Goal: Transaction & Acquisition: Purchase product/service

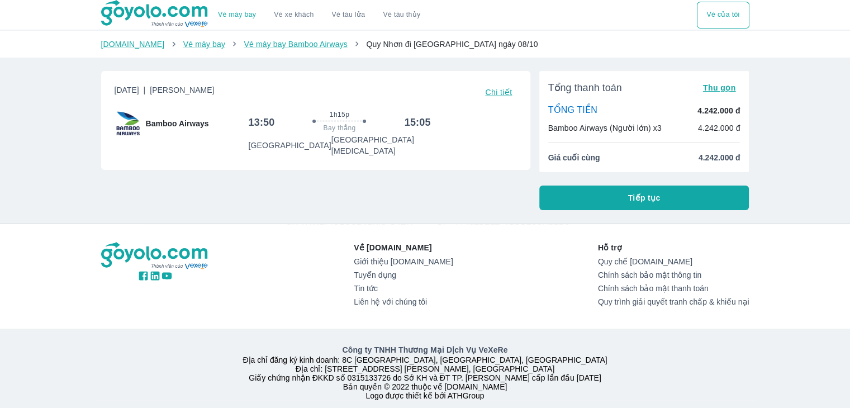
click at [625, 197] on button "Tiếp tục" at bounding box center [644, 198] width 210 height 25
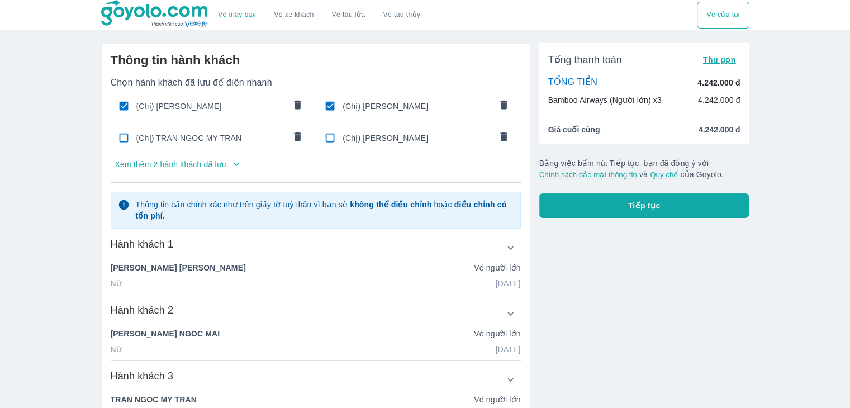
click at [130, 140] on input "checkbox" at bounding box center [124, 138] width 22 height 22
checkbox input "false"
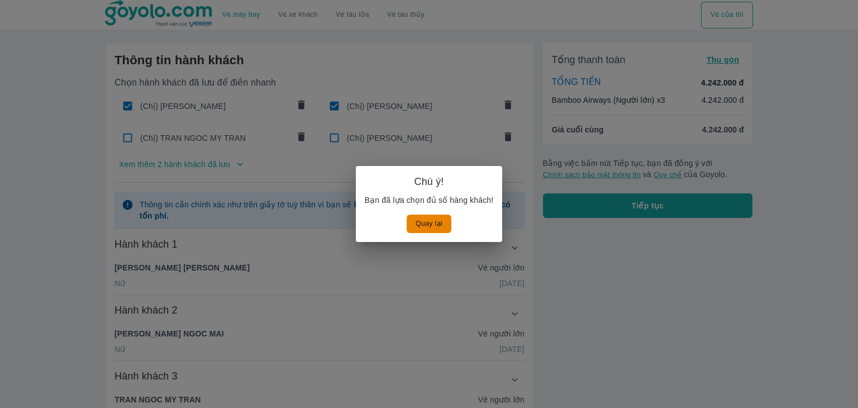
click at [436, 222] on button "Quay lại" at bounding box center [429, 224] width 45 height 18
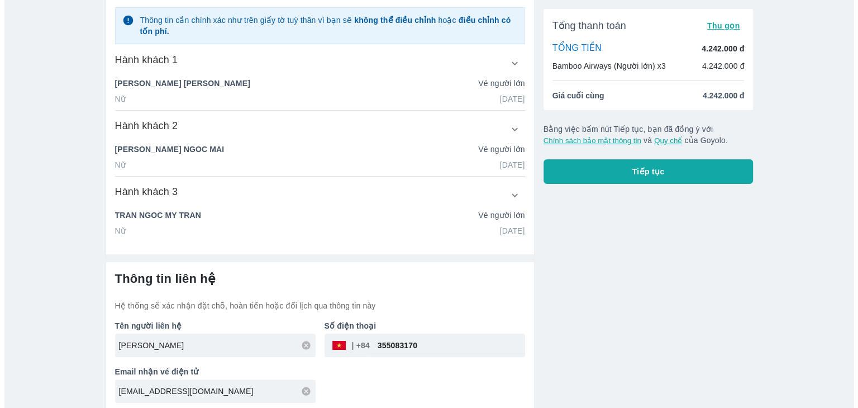
scroll to position [188, 0]
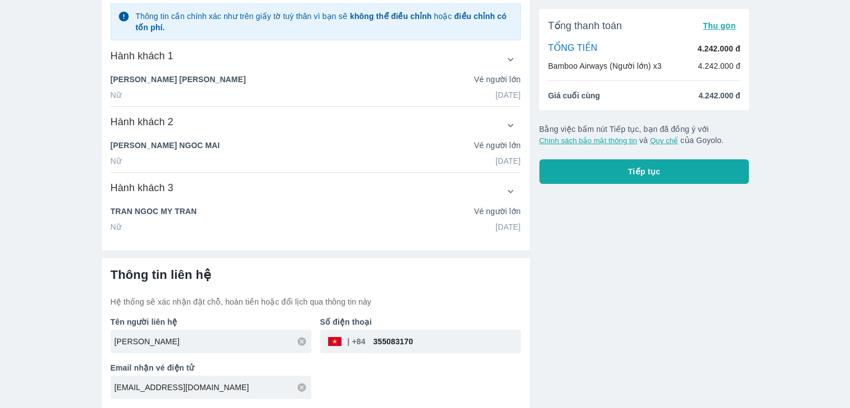
click at [593, 175] on button "Tiếp tục" at bounding box center [644, 171] width 210 height 25
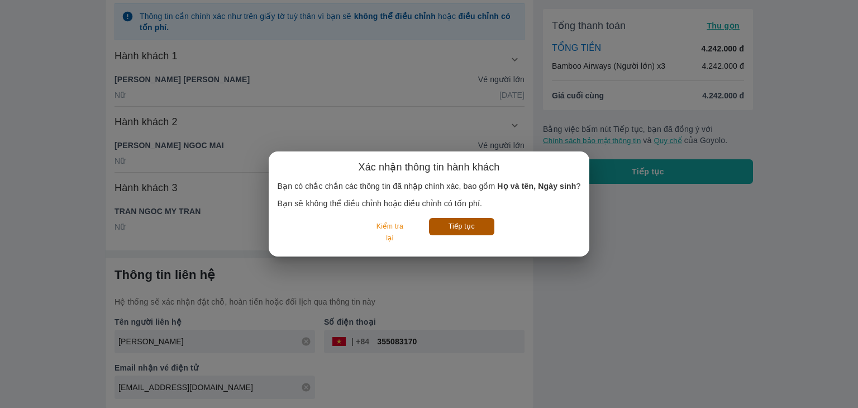
click at [450, 230] on button "Tiếp tục" at bounding box center [461, 226] width 65 height 17
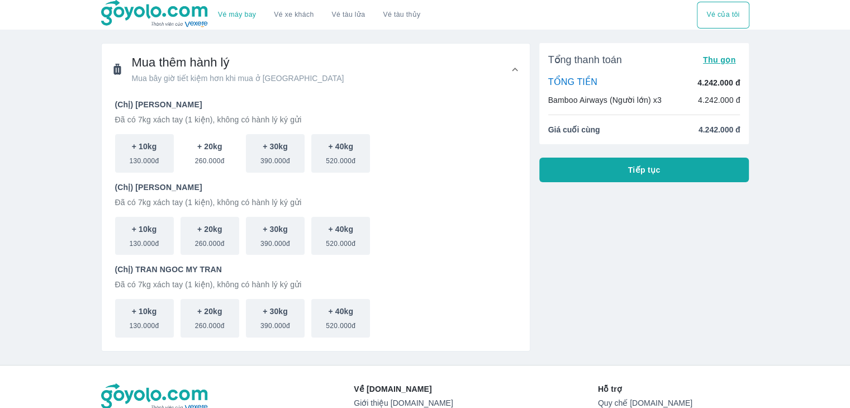
click at [212, 151] on p "+ 20kg" at bounding box center [209, 146] width 25 height 11
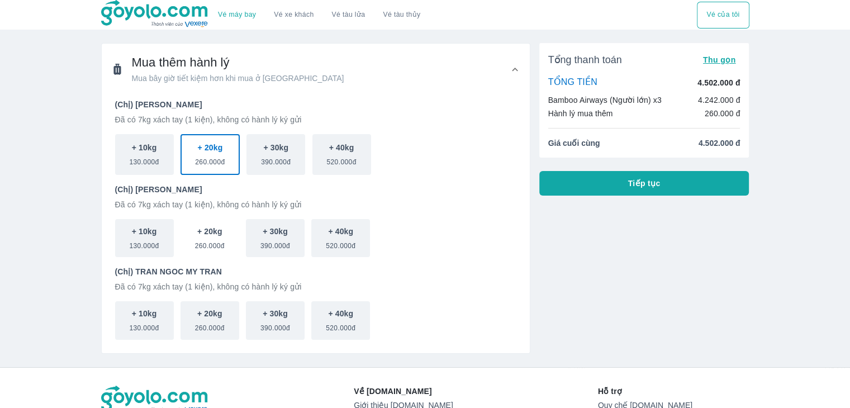
click at [208, 226] on p "+ 20kg" at bounding box center [209, 231] width 25 height 11
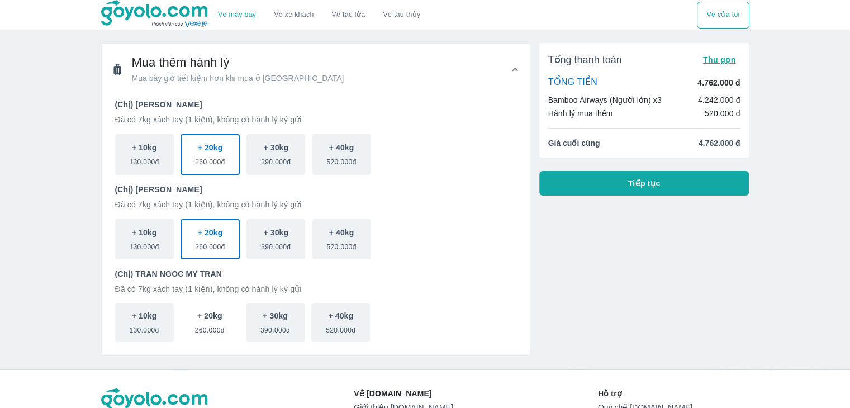
click at [209, 312] on p "+ 20kg" at bounding box center [209, 315] width 25 height 11
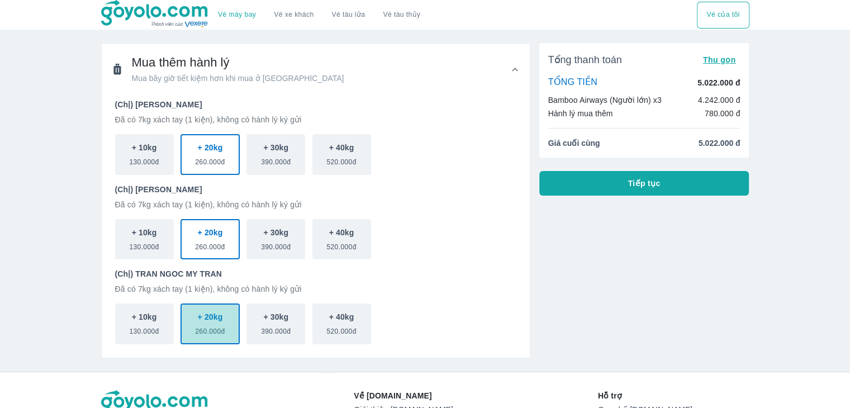
drag, startPoint x: 224, startPoint y: 317, endPoint x: 226, endPoint y: 324, distance: 6.5
click at [224, 318] on button "+ 20kg 260.000đ" at bounding box center [209, 323] width 59 height 41
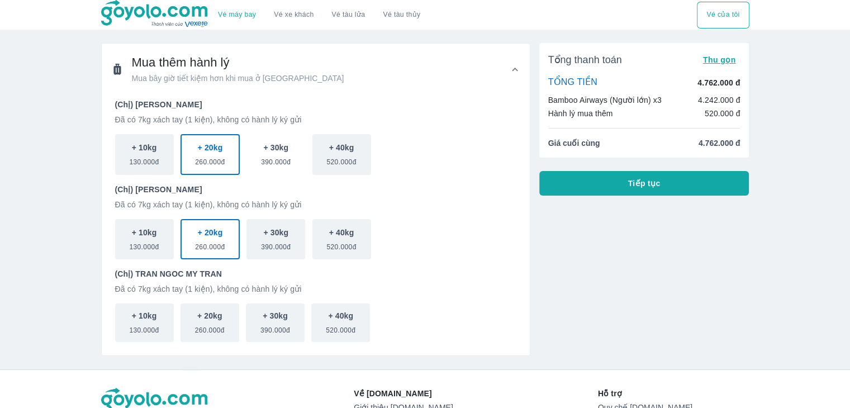
click at [269, 168] on button "+ 30kg 390.000đ" at bounding box center [275, 154] width 59 height 41
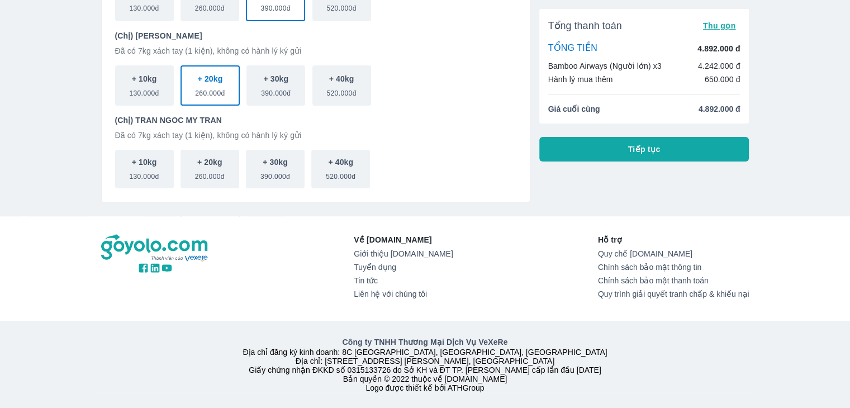
scroll to position [53, 0]
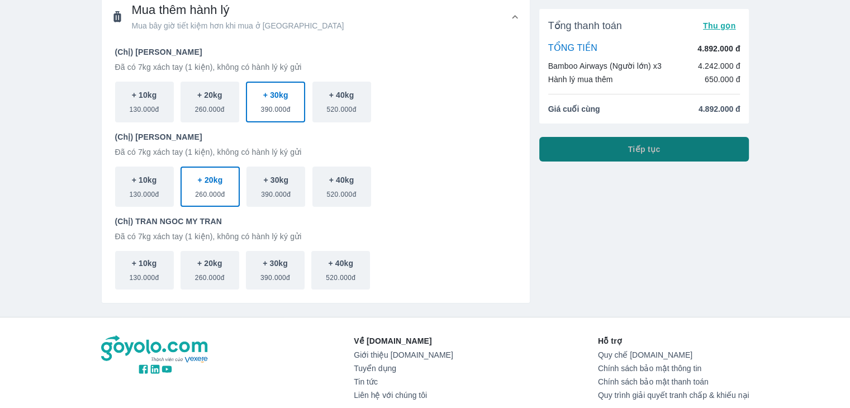
click at [657, 153] on span "Tiếp tục" at bounding box center [644, 149] width 32 height 11
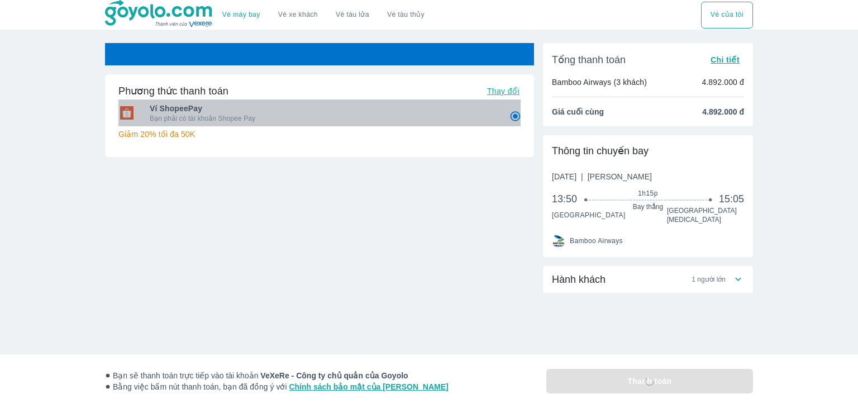
click at [481, 113] on span "Ví ShopeePay" at bounding box center [322, 108] width 344 height 11
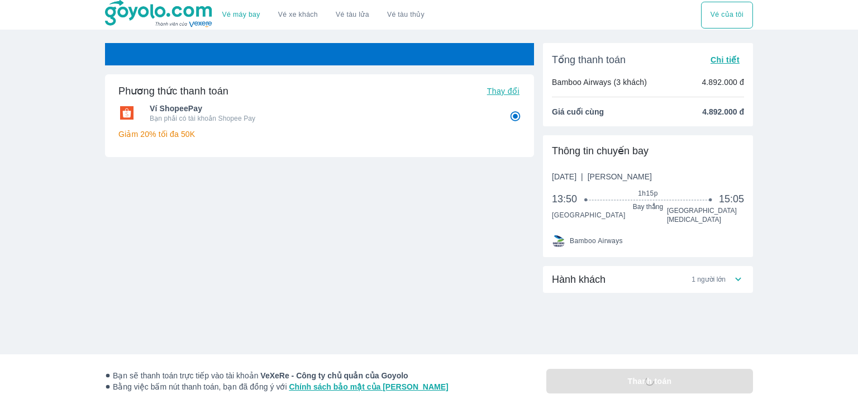
click at [513, 92] on span "Thay đổi" at bounding box center [503, 91] width 32 height 9
radio input "false"
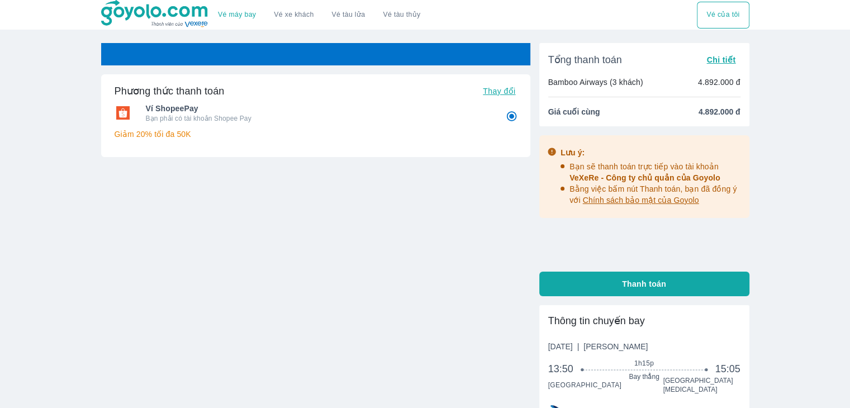
click at [346, 103] on div "Ví ShopeePay Bạn phải có tài khoản Shopee Pay Giảm 20% tối đa 50K" at bounding box center [316, 122] width 402 height 47
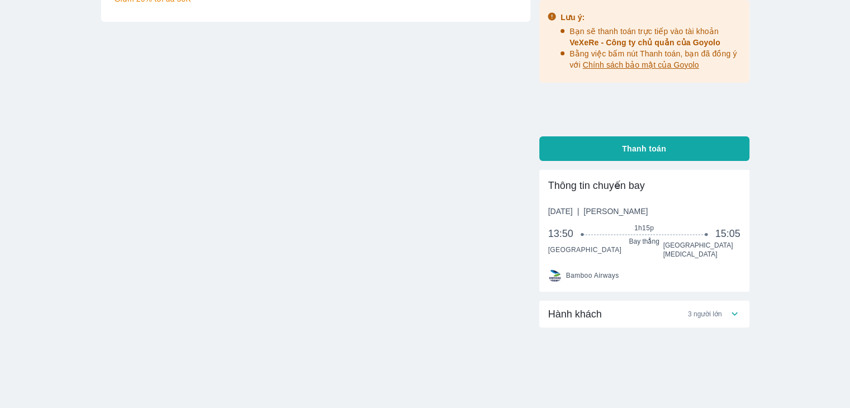
click at [724, 310] on div "Hành khách 3 người lớn" at bounding box center [638, 313] width 180 height 13
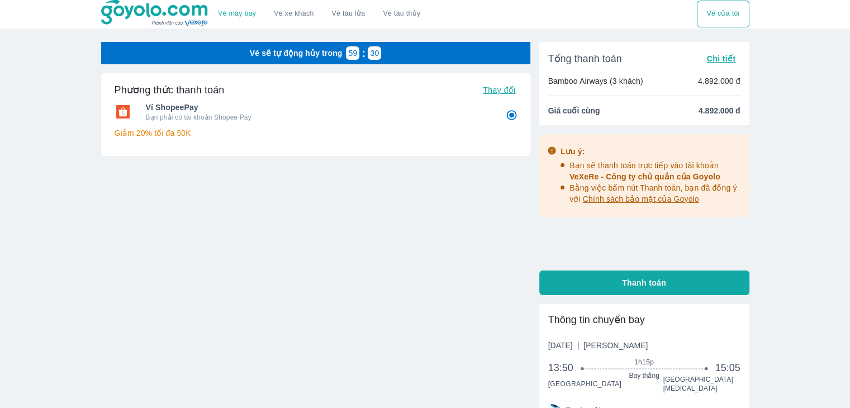
scroll to position [0, 0]
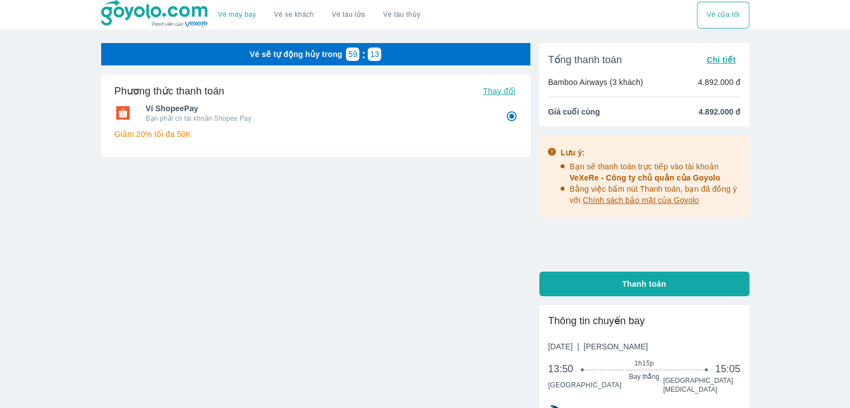
click at [374, 324] on div "Vé sẽ tự động hủy trong 59 : 13 Phương thức thanh toán Thay đổi Ví ShopeePay Bạ…" at bounding box center [315, 191] width 429 height 296
click at [731, 60] on span "Chi tiết" at bounding box center [720, 59] width 29 height 9
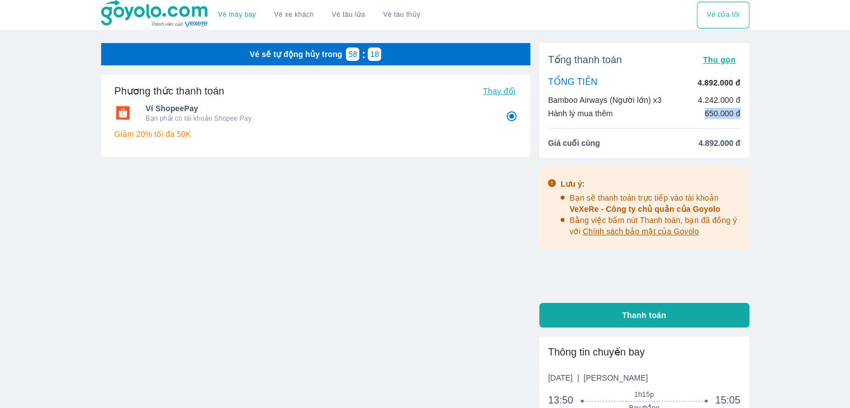
drag, startPoint x: 706, startPoint y: 115, endPoint x: 768, endPoint y: 116, distance: 62.0
click at [764, 115] on div "Vé máy bay Vé xe khách Vé tàu lửa Vé tàu thủy Vé của tôi Vé sẽ tự động hủy tron…" at bounding box center [425, 324] width 850 height 648
click at [762, 127] on div "Vé máy bay Vé xe khách Vé tàu lửa Vé tàu thủy Vé của tôi Vé sẽ tự động hủy tron…" at bounding box center [425, 324] width 850 height 648
drag, startPoint x: 704, startPoint y: 115, endPoint x: 777, endPoint y: 121, distance: 73.5
click at [775, 120] on div "Vé máy bay Vé xe khách Vé tàu lửa Vé tàu thủy Vé của tôi Vé sẽ tự động hủy tron…" at bounding box center [425, 324] width 850 height 648
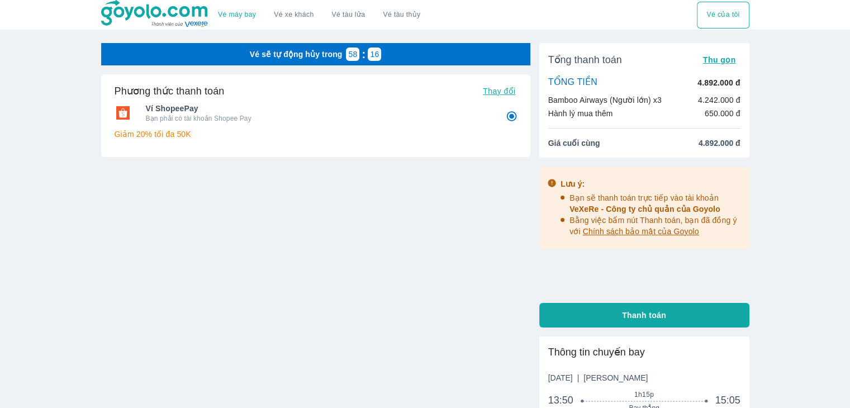
click at [767, 134] on div "Vé máy bay Vé xe khách Vé tàu lửa Vé tàu thủy Vé của tôi Vé sẽ tự động hủy tron…" at bounding box center [425, 324] width 850 height 648
drag, startPoint x: 700, startPoint y: 117, endPoint x: 774, endPoint y: 117, distance: 74.3
click at [773, 117] on div "Vé máy bay Vé xe khách Vé tàu lửa Vé tàu thủy Vé của tôi Vé sẽ tự động hủy tron…" at bounding box center [425, 324] width 850 height 648
click at [778, 119] on div "Vé máy bay Vé xe khách Vé tàu lửa Vé tàu thủy Vé của tôi Vé sẽ tự động hủy tron…" at bounding box center [425, 324] width 850 height 648
drag, startPoint x: 705, startPoint y: 117, endPoint x: 750, endPoint y: 118, distance: 45.8
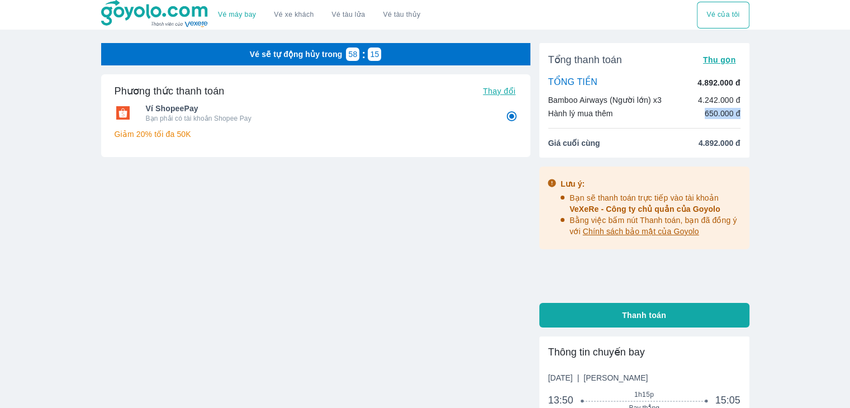
click at [750, 118] on div "Vé sẽ tự động hủy trong 58 : 15 Phương thức thanh toán Thay đổi Ví ShopeePay Bạ…" at bounding box center [425, 345] width 666 height 605
click at [746, 120] on div "Tổng thanh toán Thu gọn TỔNG TIỀN 4.892.000 đ Bamboo Airways (Người lớn) x3 4.2…" at bounding box center [644, 100] width 210 height 115
drag, startPoint x: 704, startPoint y: 116, endPoint x: 780, endPoint y: 120, distance: 75.6
click at [780, 120] on div "Vé máy bay Vé xe khách Vé tàu lửa Vé tàu thủy Vé của tôi Vé sẽ tự động hủy tron…" at bounding box center [425, 324] width 850 height 648
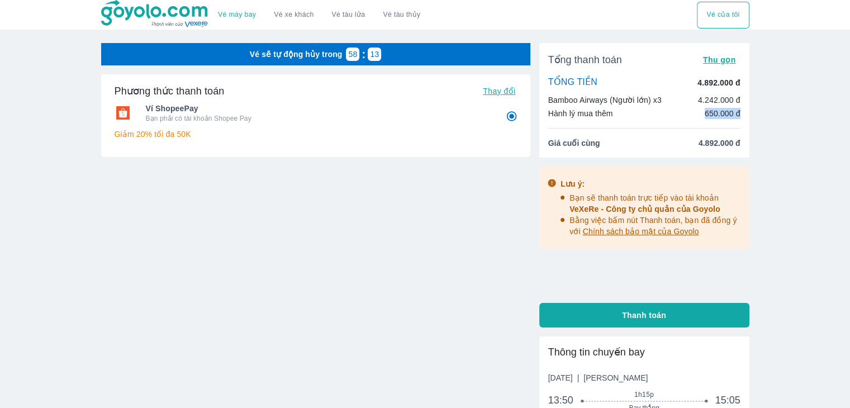
drag, startPoint x: 705, startPoint y: 112, endPoint x: 778, endPoint y: 111, distance: 73.2
click at [777, 111] on div "Vé máy bay Vé xe khách Vé tàu lửa Vé tàu thủy Vé của tôi Vé sẽ tự động hủy tron…" at bounding box center [425, 324] width 850 height 648
click at [776, 112] on div "Vé máy bay Vé xe khách Vé tàu lửa Vé tàu thủy Vé của tôi Vé sẽ tự động hủy tron…" at bounding box center [425, 324] width 850 height 648
click at [708, 112] on p "650.000 đ" at bounding box center [723, 113] width 36 height 11
drag, startPoint x: 702, startPoint y: 119, endPoint x: 782, endPoint y: 114, distance: 80.6
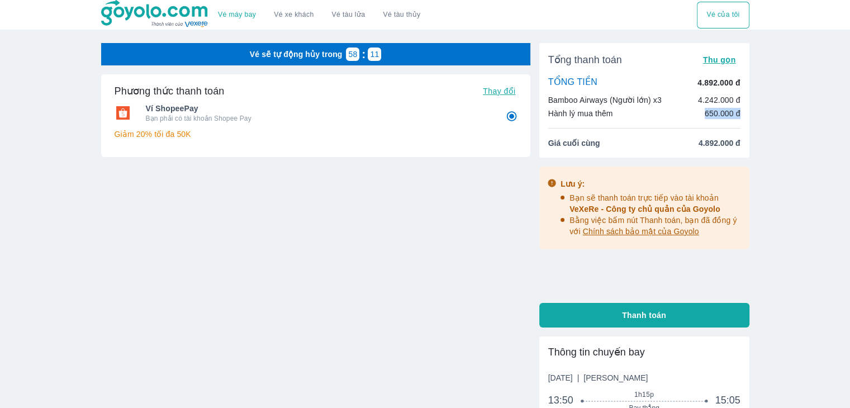
click at [782, 114] on div "Vé máy bay Vé xe khách Vé tàu lửa Vé tàu thủy Vé của tôi Vé sẽ tự động hủy tron…" at bounding box center [425, 324] width 850 height 648
click at [783, 114] on div "Vé máy bay Vé xe khách Vé tàu lửa Vé tàu thủy Vé của tôi Vé sẽ tự động hủy tron…" at bounding box center [425, 324] width 850 height 648
drag, startPoint x: 700, startPoint y: 112, endPoint x: 765, endPoint y: 113, distance: 64.8
click at [764, 113] on div "Vé máy bay Vé xe khách Vé tàu lửa Vé tàu thủy Vé của tôi Vé sẽ tự động hủy tron…" at bounding box center [425, 324] width 850 height 648
click at [765, 113] on div "Vé máy bay Vé xe khách Vé tàu lửa Vé tàu thủy Vé của tôi Vé sẽ tự động hủy tron…" at bounding box center [425, 324] width 850 height 648
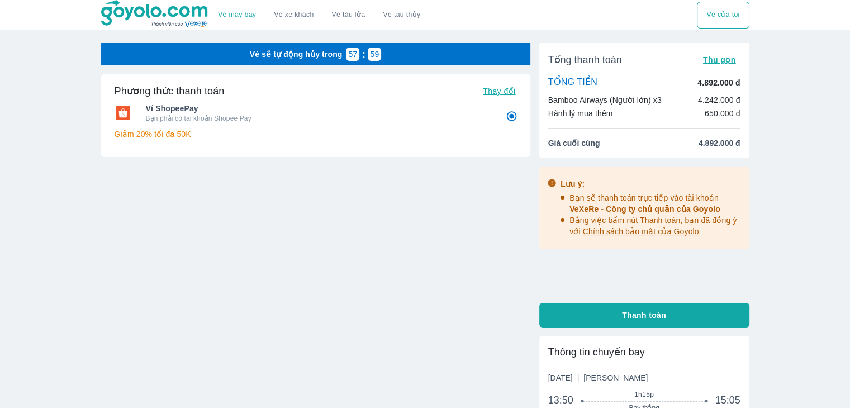
click at [668, 315] on button "Thanh toán" at bounding box center [644, 315] width 210 height 25
radio input "false"
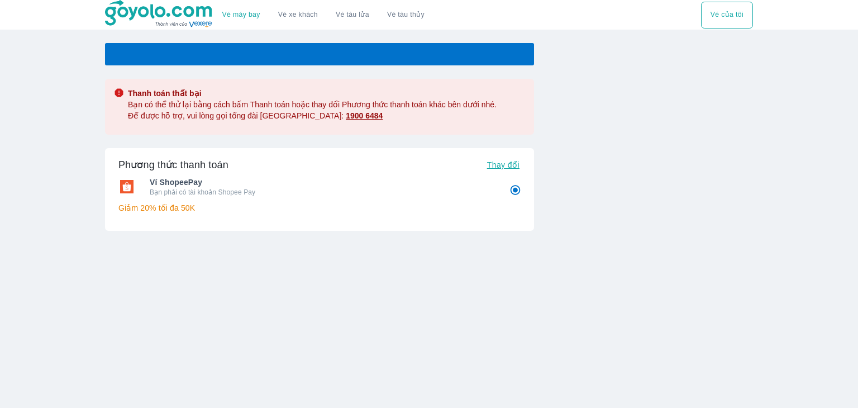
radio input "false"
